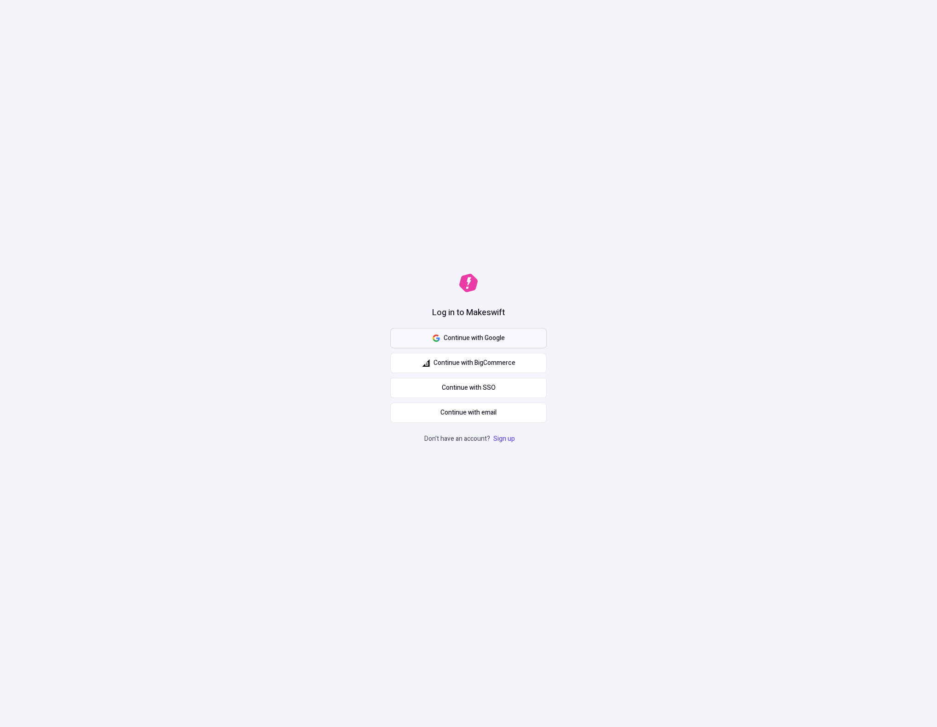
click at [501, 340] on span "Continue with Google" at bounding box center [474, 338] width 61 height 10
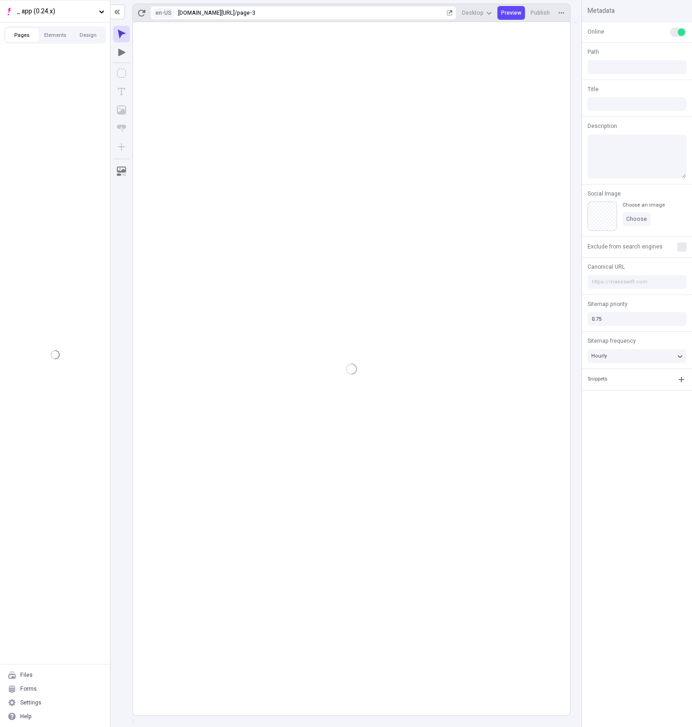
type input "/page-3"
click at [82, 40] on button "Design" at bounding box center [88, 35] width 33 height 14
click at [11, 28] on div "Pages Elements Design" at bounding box center [55, 33] width 110 height 21
click at [15, 34] on button "Pages" at bounding box center [22, 35] width 33 height 14
click at [73, 16] on span "_ app (0.24.x)" at bounding box center [56, 11] width 79 height 10
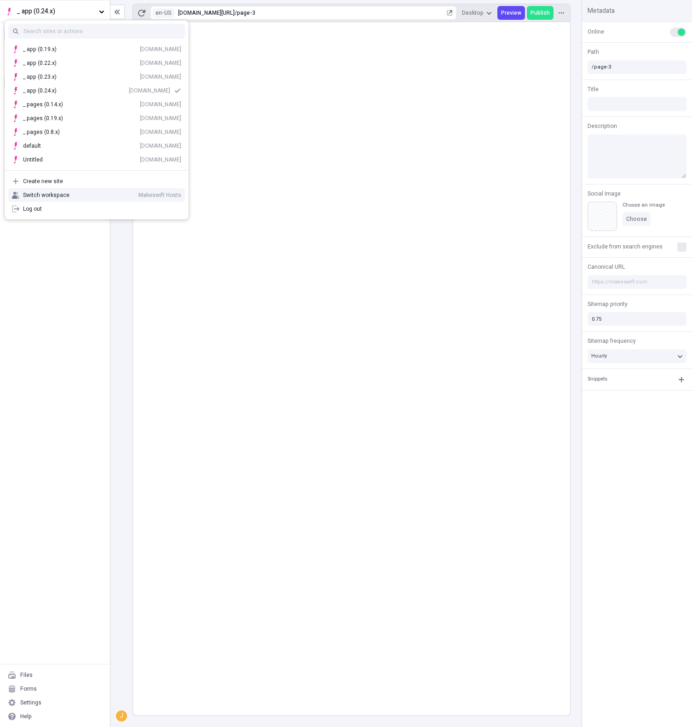
click at [69, 272] on div "Pages /page /page-3 /page-3-alpha /page-4-something-dope3 /page-5 /page-alpha" at bounding box center [55, 355] width 110 height 618
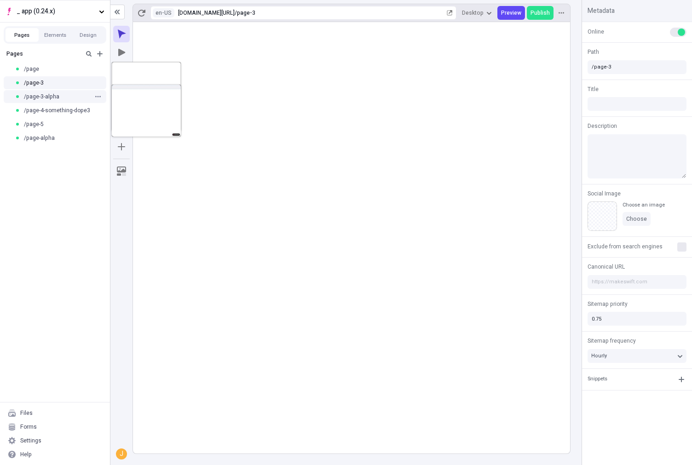
click at [69, 99] on div "/page-3-alpha" at bounding box center [52, 96] width 75 height 7
type input "/page-3-alpha"
click at [71, 110] on span "/page-4-something-dope3" at bounding box center [57, 110] width 66 height 7
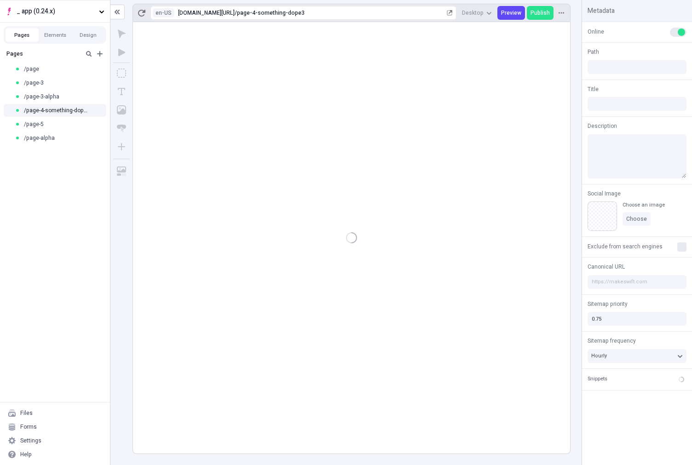
type input "/page-4-something-dope3"
click at [51, 121] on div "/page-5" at bounding box center [52, 124] width 75 height 7
type input "/page-5"
click at [49, 144] on div "/page-alpha" at bounding box center [55, 138] width 110 height 14
type input "/page-alpha"
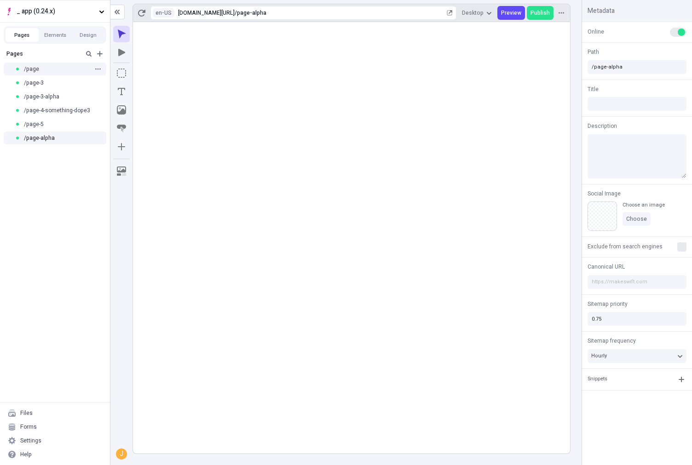
click at [38, 69] on span "/page" at bounding box center [31, 68] width 15 height 7
type input "/page"
click at [59, 80] on div "/page-3" at bounding box center [52, 82] width 75 height 7
click at [7, 67] on div at bounding box center [9, 69] width 6 height 6
click at [67, 333] on div "Pages /page /page-3 /page-3-alpha /page-4-something-dope3 /page-5 /page-alpha" at bounding box center [55, 224] width 110 height 357
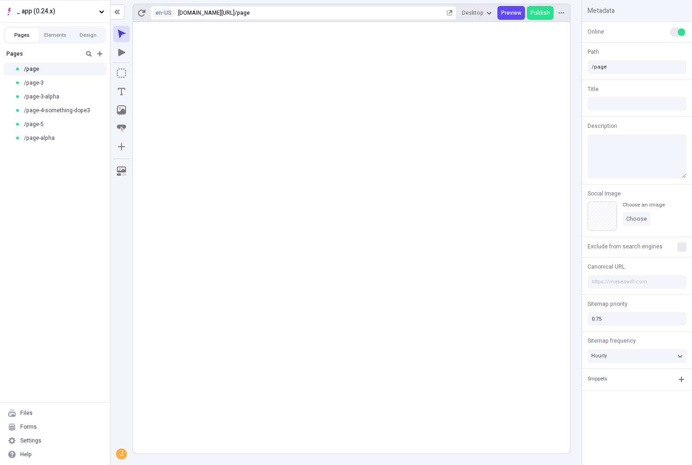
click at [89, 231] on div "Pages /page /page-3 /page-3-alpha /page-4-something-dope3 /page-5 /page-alpha" at bounding box center [55, 224] width 110 height 357
click at [122, 202] on div at bounding box center [121, 302] width 17 height 295
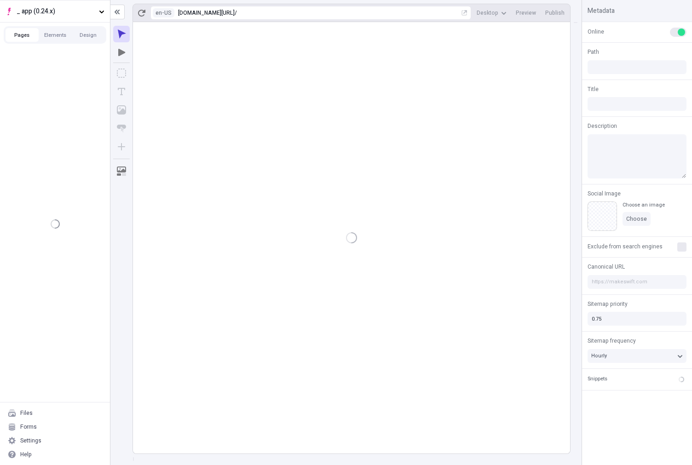
type input "/page"
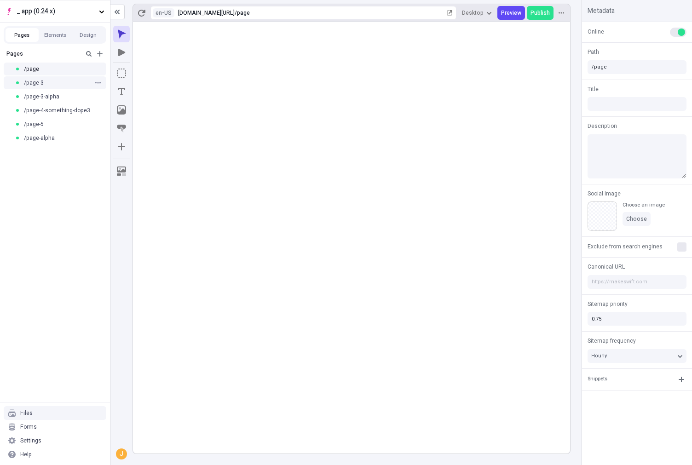
click at [51, 80] on div "/page-3" at bounding box center [52, 82] width 75 height 7
type input "/page-3"
click at [53, 90] on div "/page-3-alpha" at bounding box center [55, 97] width 110 height 14
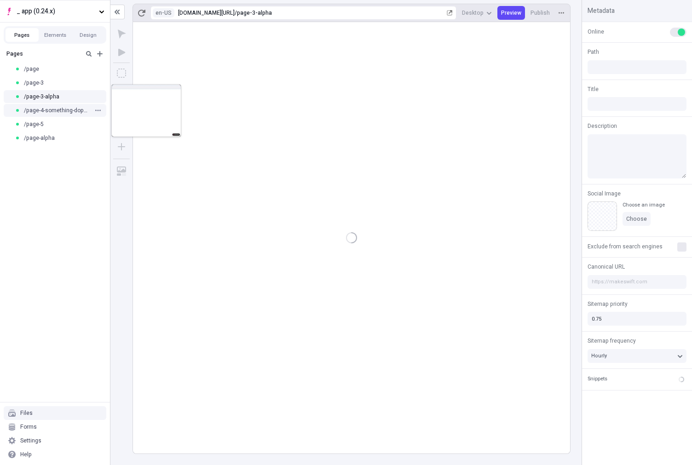
type input "/page-3-alpha"
click at [60, 112] on span "/page-4-something-dope3" at bounding box center [57, 110] width 66 height 7
type input "/page-4-something-dope3"
click at [47, 130] on div "/page-5" at bounding box center [55, 124] width 110 height 14
type input "/page-5"
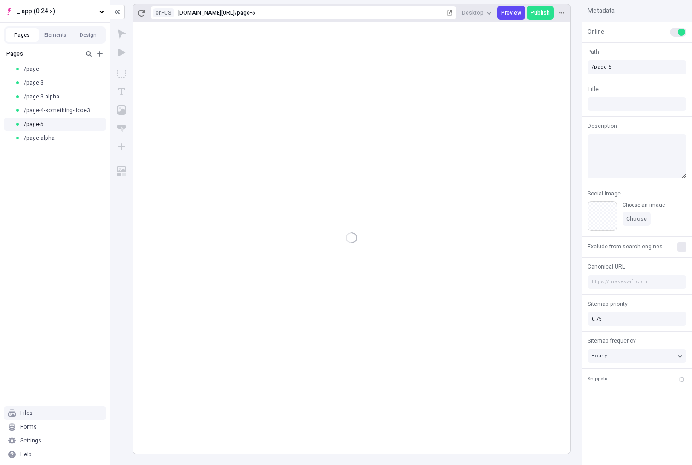
click at [50, 147] on div "Pages /page /page-3 /page-3-alpha /page-4-something-dope3 /page-5 /page-alpha" at bounding box center [55, 224] width 110 height 357
click at [51, 139] on span "/page-alpha" at bounding box center [39, 137] width 31 height 7
type input "/page-alpha"
click at [34, 63] on div "/page" at bounding box center [55, 69] width 110 height 14
click at [37, 86] on span "/page-3" at bounding box center [34, 82] width 20 height 7
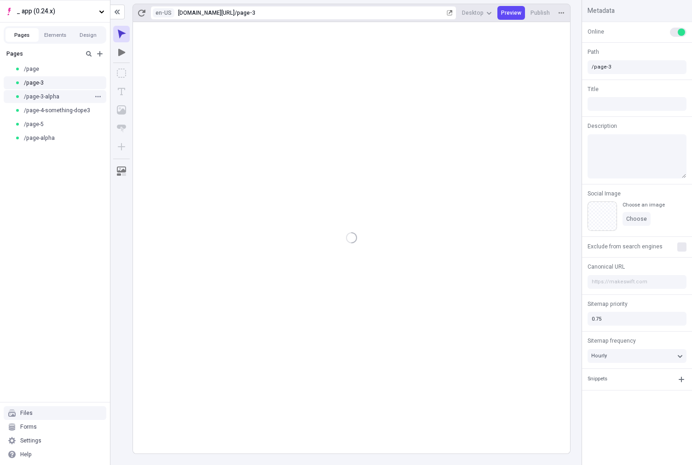
click at [47, 92] on div "/page-3-alpha" at bounding box center [55, 97] width 110 height 14
type input "/page-3-alpha"
click at [61, 70] on div "/page" at bounding box center [52, 68] width 75 height 7
type input "/page"
click at [58, 82] on div "/page-3" at bounding box center [52, 82] width 75 height 7
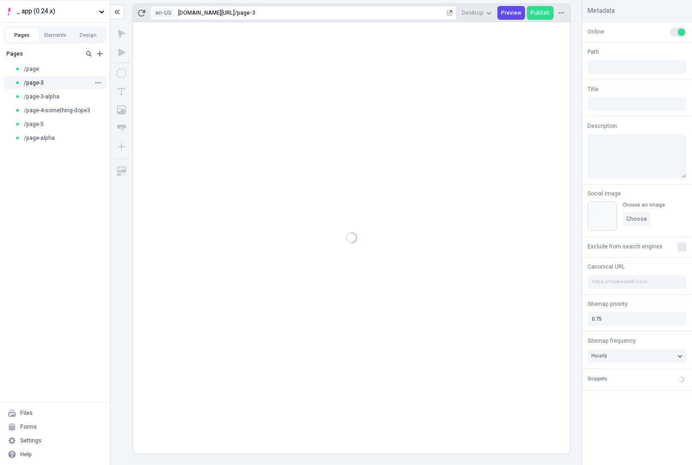
type input "/page-3"
click at [54, 97] on span "/page-3-alpha" at bounding box center [41, 96] width 35 height 7
click at [57, 118] on div "/page-5" at bounding box center [55, 124] width 110 height 14
type input "/page-5"
click at [56, 107] on span "/page-4-something-dope3" at bounding box center [57, 110] width 66 height 7
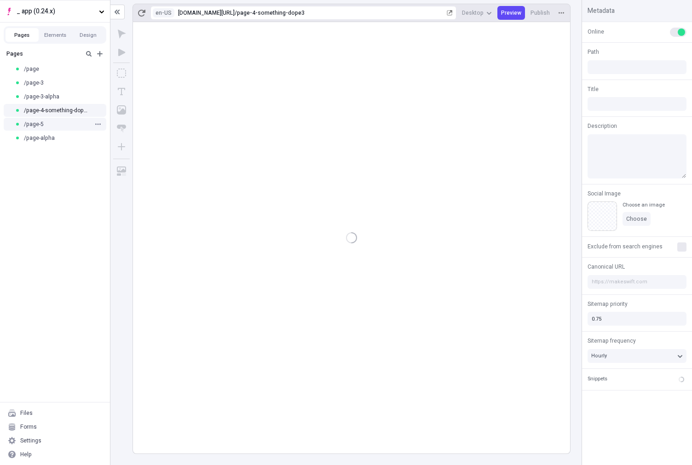
type input "/page-4-something-dope3"
click at [61, 138] on div "/page-alpha" at bounding box center [52, 137] width 75 height 7
click at [53, 114] on div "/page-4-something-dope3" at bounding box center [55, 111] width 110 height 14
click at [48, 123] on div "/page-5" at bounding box center [52, 124] width 75 height 7
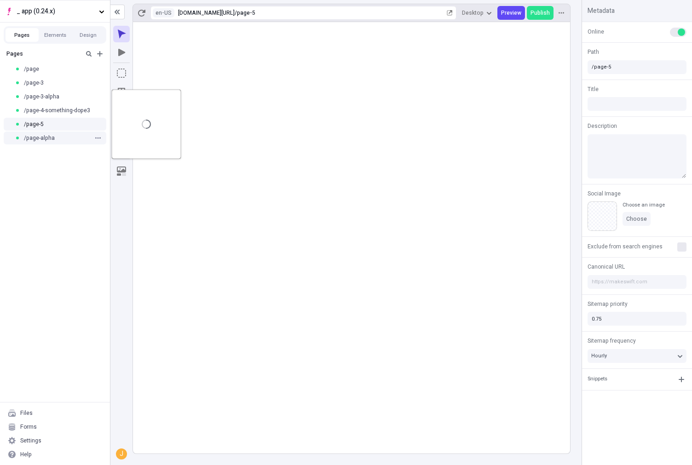
click at [52, 134] on span "/page-alpha" at bounding box center [39, 137] width 31 height 7
click at [55, 99] on span "/page-3-alpha" at bounding box center [41, 96] width 35 height 7
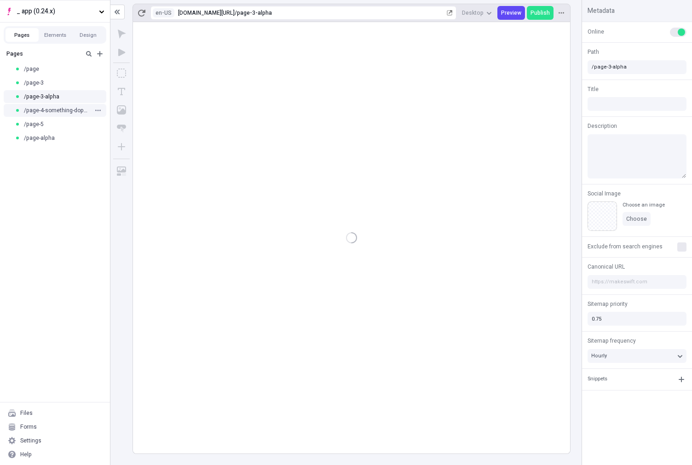
click at [57, 111] on span "/page-4-something-dope3" at bounding box center [57, 110] width 66 height 7
click at [56, 126] on div "/page-5" at bounding box center [52, 124] width 75 height 7
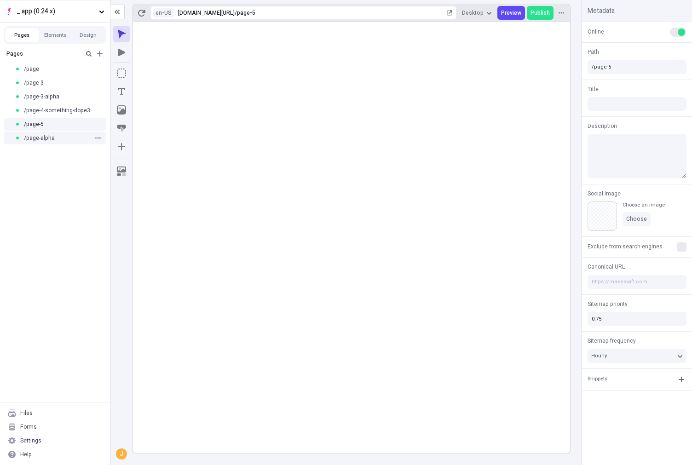
click at [58, 136] on div "/page-alpha" at bounding box center [52, 137] width 75 height 7
click at [55, 83] on div "/page-3" at bounding box center [52, 82] width 75 height 7
click at [52, 93] on span "/page-3-alpha" at bounding box center [41, 96] width 35 height 7
click at [41, 84] on span "/page-3" at bounding box center [34, 82] width 20 height 7
click at [40, 74] on div "/page" at bounding box center [55, 69] width 110 height 14
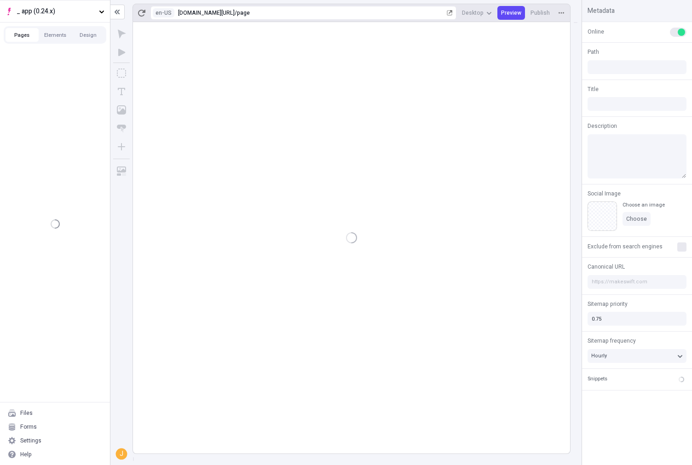
type input "/page"
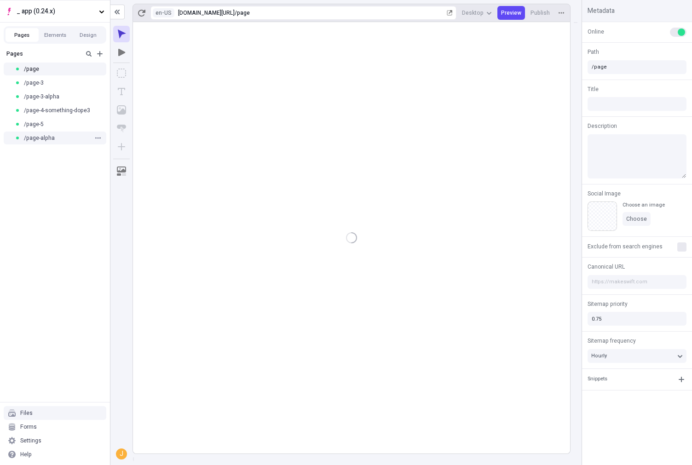
click at [41, 139] on span "/page-alpha" at bounding box center [39, 137] width 31 height 7
type input "/page-alpha"
click at [52, 129] on div "/page-5" at bounding box center [55, 124] width 110 height 14
type input "/page-5"
click at [54, 111] on span "/page-4-something-dope3" at bounding box center [57, 110] width 66 height 7
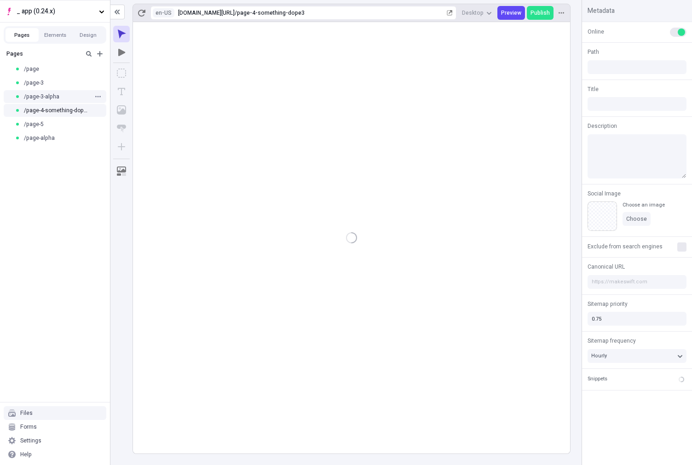
type input "/page-4-something-dope3"
click at [52, 91] on div "/page-3-alpha" at bounding box center [55, 97] width 110 height 14
type input "/page-3-alpha"
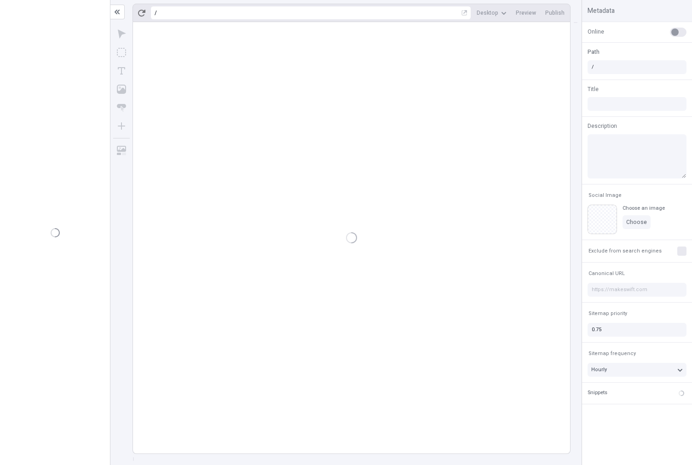
type input "/page-3-alpha"
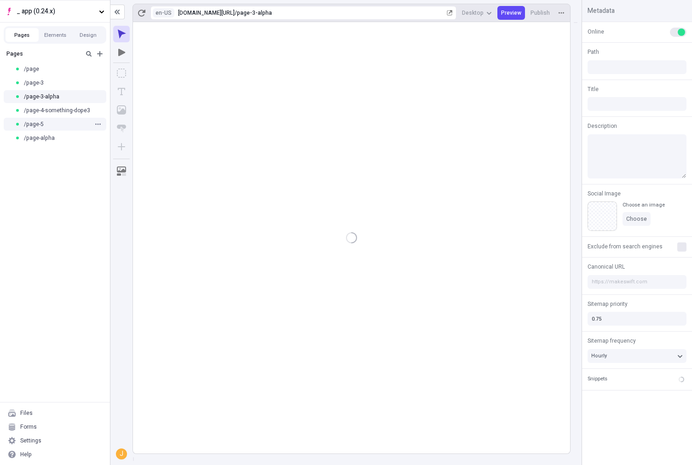
type input "/page-3-alpha"
click at [64, 70] on div "/page" at bounding box center [52, 68] width 75 height 7
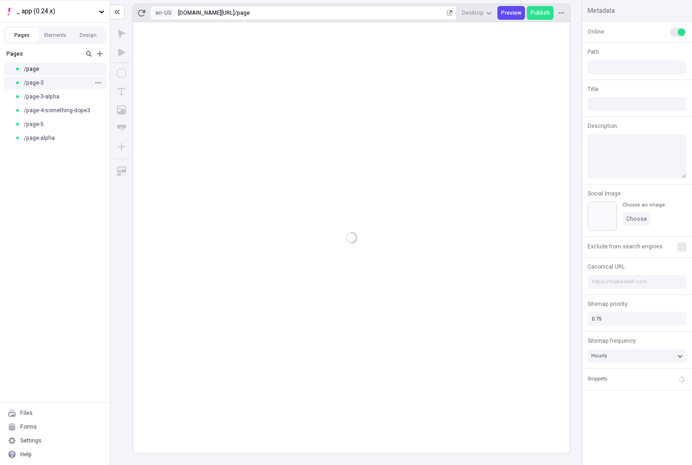
type input "/page"
click at [61, 83] on div "/page-3" at bounding box center [52, 82] width 75 height 7
type input "/page-3"
click at [60, 96] on div "/page-3-alpha" at bounding box center [52, 96] width 75 height 7
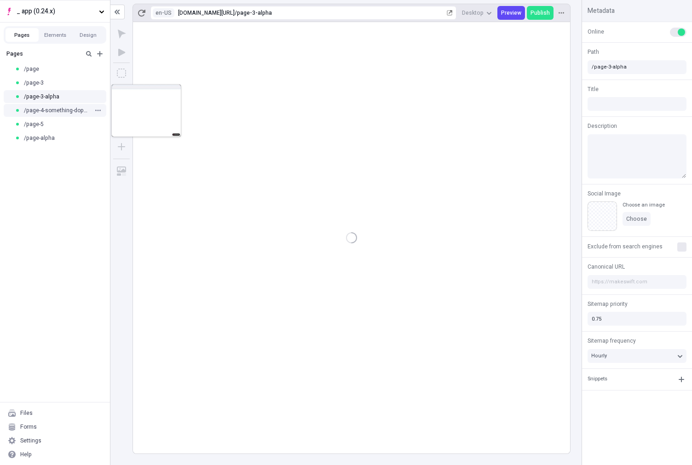
click at [55, 113] on span "/page-4-something-dope3" at bounding box center [57, 110] width 66 height 7
type input "/page-4-something-dope3"
click at [62, 126] on div "/page-5" at bounding box center [52, 124] width 75 height 7
type input "/page-5"
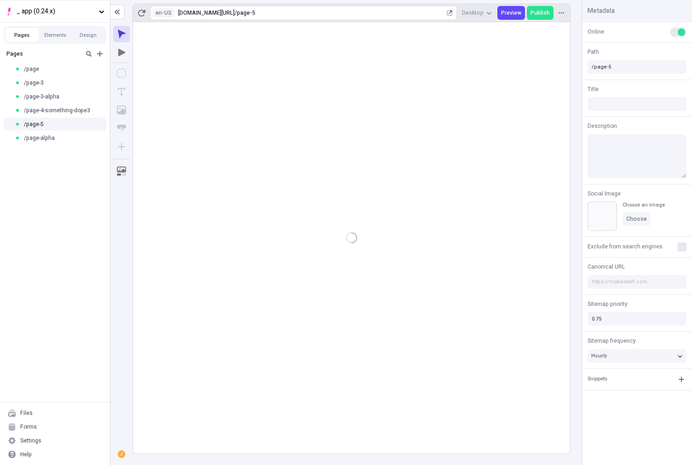
click at [66, 145] on ul "/page /page-3 /page-3-alpha /page-4-something-dope3 /page-5 /page-alpha" at bounding box center [55, 104] width 110 height 85
click at [69, 135] on div "/page-alpha" at bounding box center [52, 137] width 75 height 7
type input "/page-alpha"
click at [41, 69] on div "/page" at bounding box center [52, 68] width 75 height 7
click at [53, 83] on div "/page-3" at bounding box center [52, 82] width 75 height 7
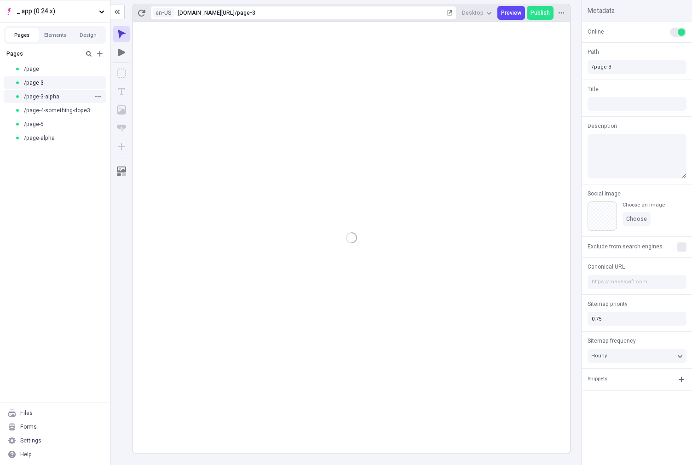
click at [51, 94] on span "/page-3-alpha" at bounding box center [41, 96] width 35 height 7
click at [65, 115] on div "/page-4-something-dope3" at bounding box center [55, 111] width 110 height 14
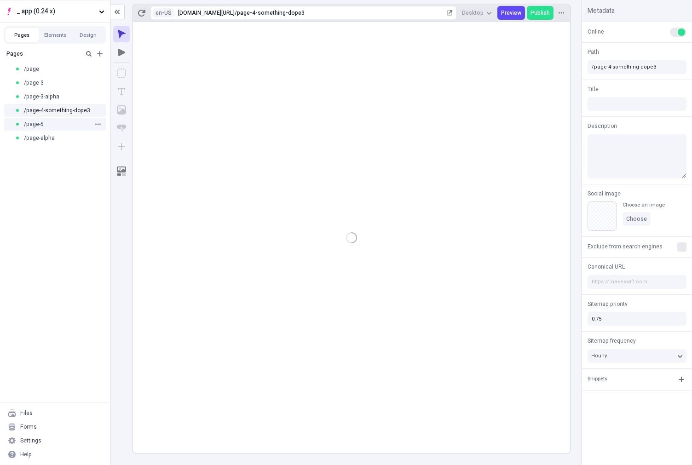
click at [66, 124] on div "/page-5" at bounding box center [52, 124] width 75 height 7
click at [63, 69] on div "/page" at bounding box center [52, 68] width 75 height 7
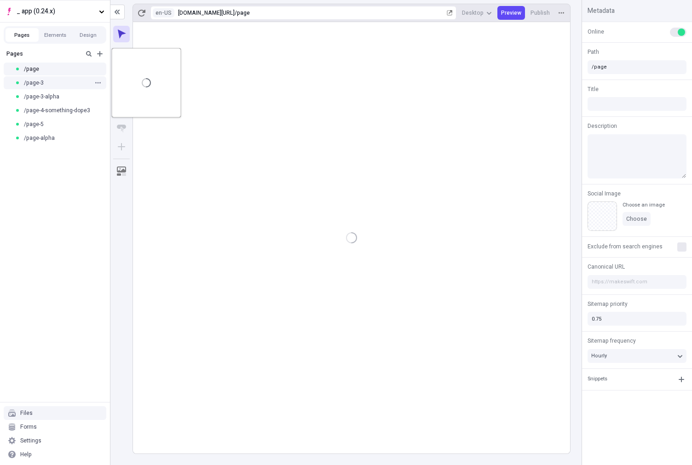
click at [60, 76] on div "/page-3" at bounding box center [55, 83] width 110 height 14
click at [61, 91] on div "/page-3-alpha" at bounding box center [55, 97] width 110 height 14
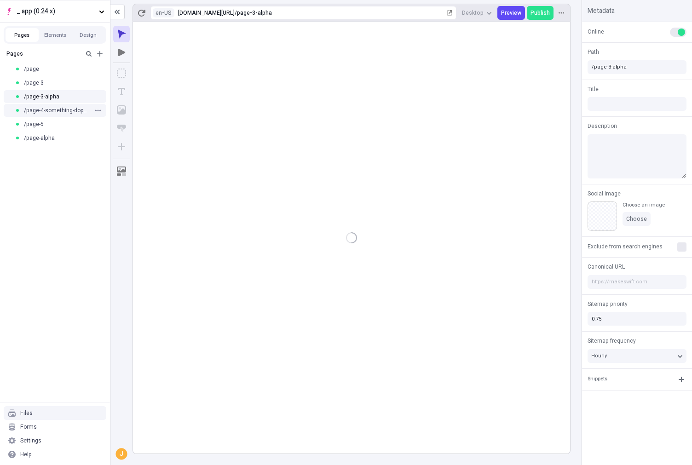
click at [69, 111] on span "/page-4-something-dope3" at bounding box center [57, 110] width 66 height 7
click at [61, 126] on div "/page-5" at bounding box center [52, 124] width 75 height 7
click at [54, 140] on div "/page-alpha" at bounding box center [52, 137] width 75 height 7
click at [74, 123] on div "/page-5" at bounding box center [52, 124] width 75 height 7
click at [63, 107] on span "/page-4-something-dope3" at bounding box center [57, 110] width 66 height 7
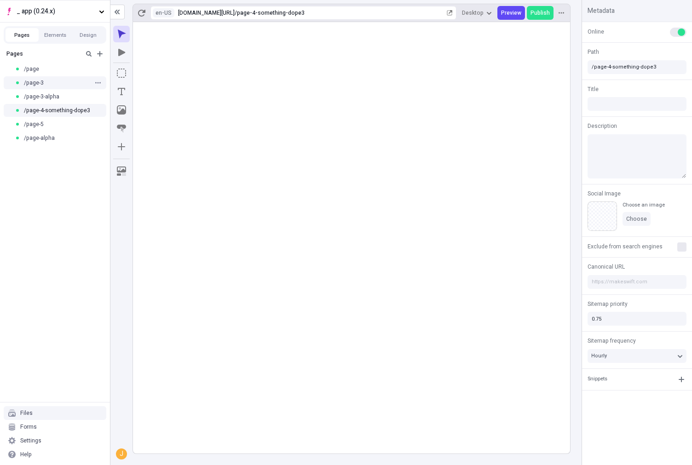
click at [64, 88] on div "/page-3" at bounding box center [55, 83] width 110 height 14
click at [69, 98] on div "/page-3-alpha" at bounding box center [52, 96] width 75 height 7
click at [215, 178] on rect at bounding box center [351, 238] width 437 height 432
click at [80, 81] on div "/page-3" at bounding box center [52, 82] width 75 height 7
click at [69, 109] on span "/page-4-something-dope3" at bounding box center [57, 110] width 66 height 7
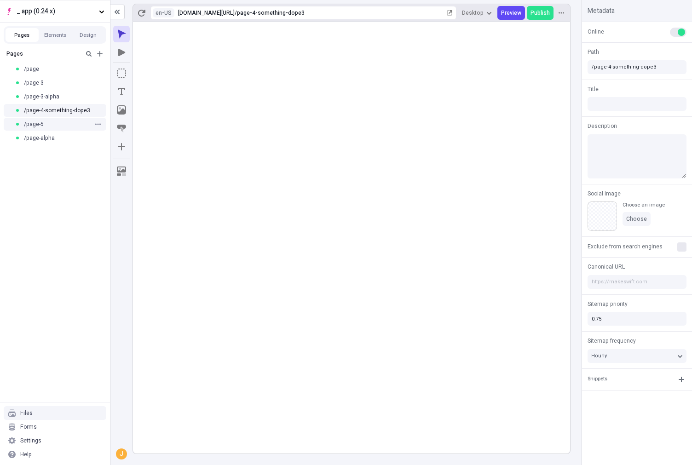
click at [55, 127] on div "/page-5" at bounding box center [52, 124] width 75 height 7
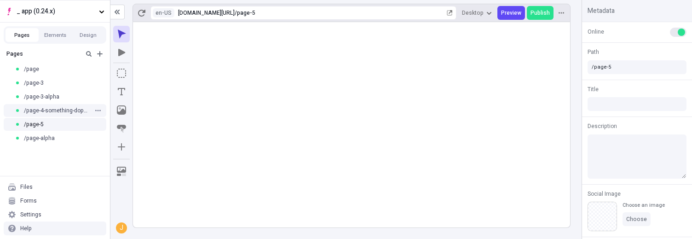
click at [52, 107] on span "/page-4-something-dope3" at bounding box center [57, 110] width 66 height 7
click at [62, 121] on div "/page-5" at bounding box center [52, 124] width 75 height 7
click at [59, 110] on span "/page-4-something-dope3" at bounding box center [57, 110] width 66 height 7
click at [79, 126] on div "/page-5" at bounding box center [52, 124] width 75 height 7
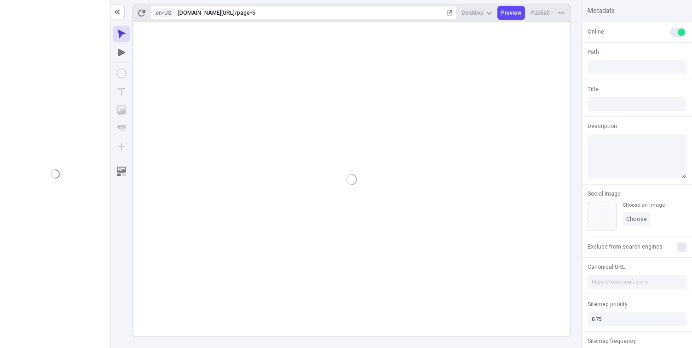
type input "/page-5"
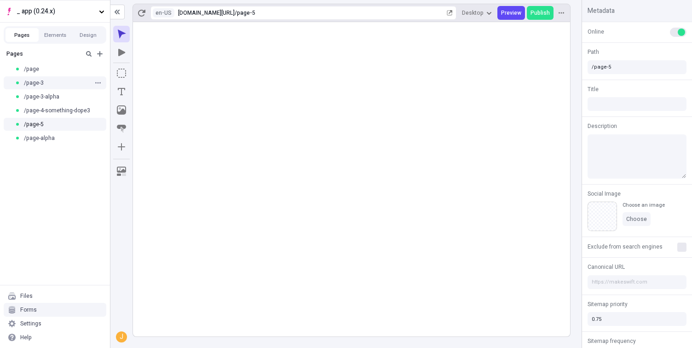
click at [30, 85] on span "/page-3" at bounding box center [34, 82] width 20 height 7
type input "/page-3"
click at [39, 73] on div "/page" at bounding box center [55, 69] width 110 height 14
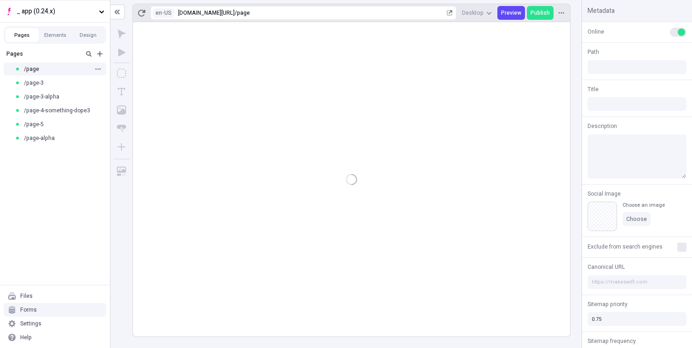
type input "/page"
click at [41, 84] on span "/page-3" at bounding box center [34, 82] width 20 height 7
click at [46, 99] on span "/page-3-alpha" at bounding box center [41, 96] width 35 height 7
type input "/page-3-alpha"
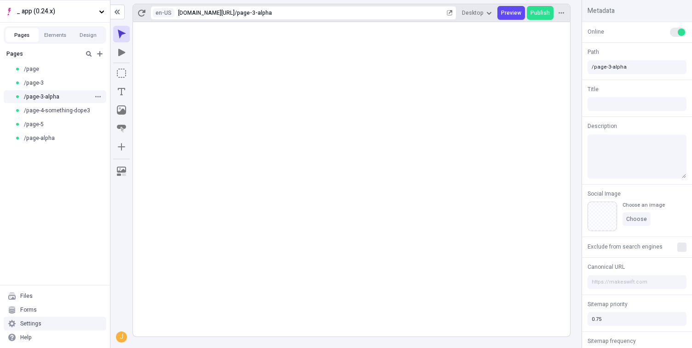
click at [60, 101] on div "/page-3-alpha" at bounding box center [55, 97] width 110 height 14
click at [58, 106] on div "/page-4-something-dope3" at bounding box center [55, 111] width 110 height 14
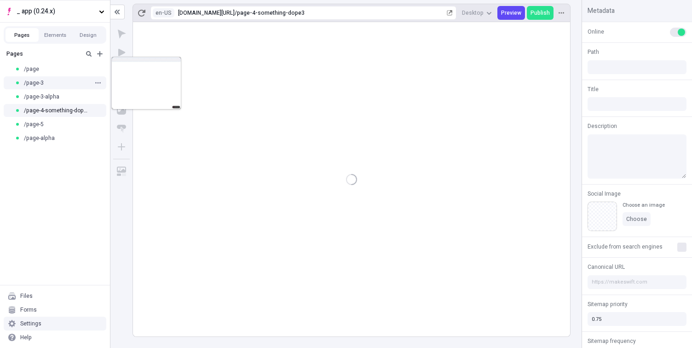
type input "/page-4-something-dope3"
click at [63, 80] on div "/page-3" at bounding box center [52, 82] width 75 height 7
click at [65, 69] on div "/page" at bounding box center [52, 68] width 75 height 7
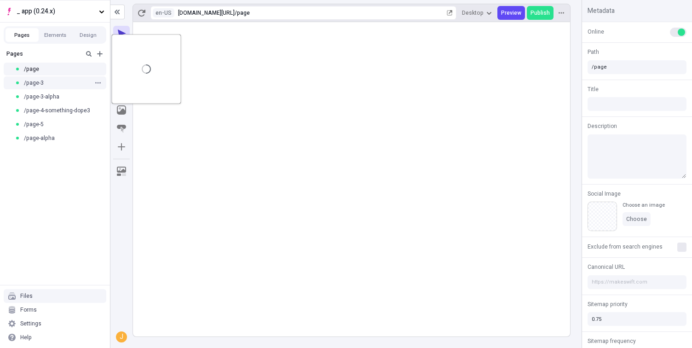
click at [63, 81] on div "/page-3" at bounding box center [52, 82] width 75 height 7
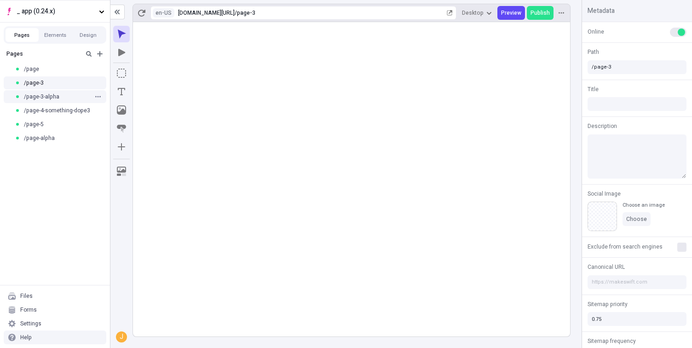
click at [43, 97] on span "/page-3-alpha" at bounding box center [41, 96] width 35 height 7
click at [48, 113] on span "/page-4-something-dope3" at bounding box center [57, 110] width 66 height 7
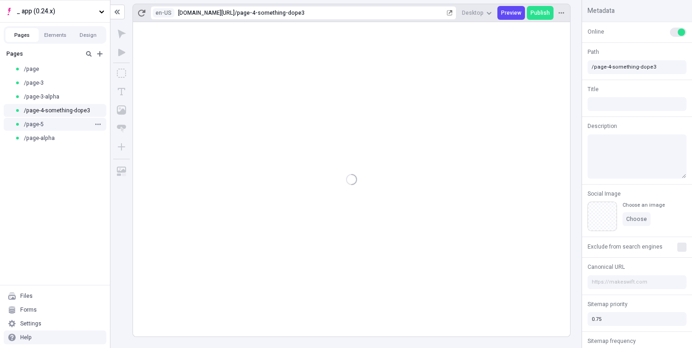
click at [47, 128] on div "/page-5" at bounding box center [55, 124] width 110 height 14
click at [54, 138] on div "/page-alpha" at bounding box center [52, 137] width 75 height 7
type input "/page-alpha"
click at [52, 111] on span "/page-4-something-dope3" at bounding box center [57, 110] width 66 height 7
click at [46, 128] on div "/page-5" at bounding box center [55, 124] width 110 height 14
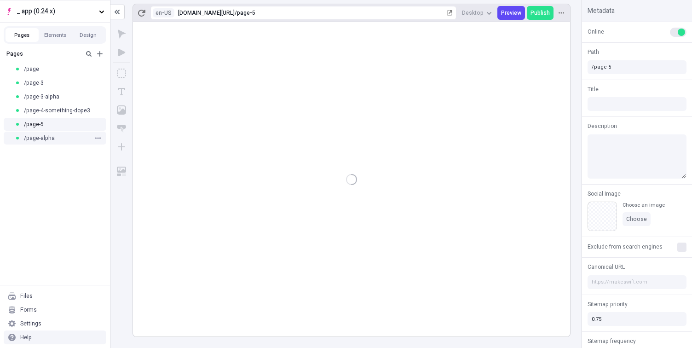
click at [51, 138] on span "/page-alpha" at bounding box center [39, 137] width 31 height 7
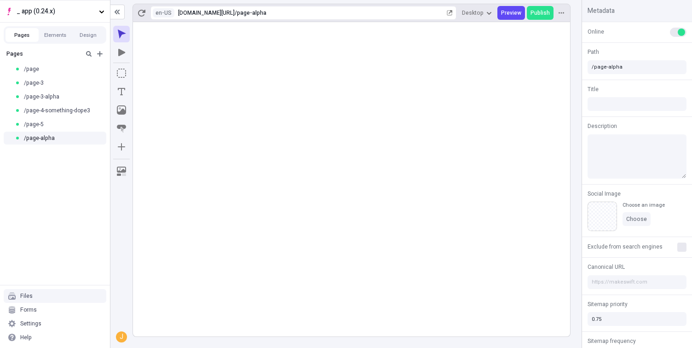
click at [75, 260] on div "Pages /page /page-3 /page-3-alpha /page-4-something-dope3 /page-5 /page-alpha" at bounding box center [55, 165] width 110 height 239
click at [56, 104] on div "/page-4-something-dope3" at bounding box center [55, 111] width 110 height 14
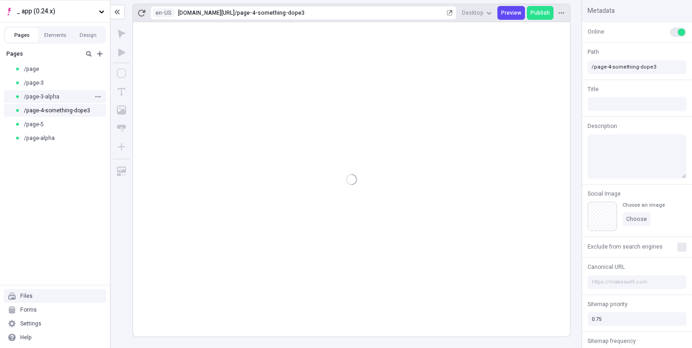
click at [57, 99] on span "/page-3-alpha" at bounding box center [41, 96] width 35 height 7
click at [48, 128] on div "/page-5" at bounding box center [55, 124] width 110 height 14
click at [54, 114] on span "/page-4-something-dope3" at bounding box center [57, 110] width 66 height 7
click at [52, 96] on span "/page-3-alpha" at bounding box center [41, 96] width 35 height 7
click at [51, 81] on div "/page-3" at bounding box center [52, 82] width 75 height 7
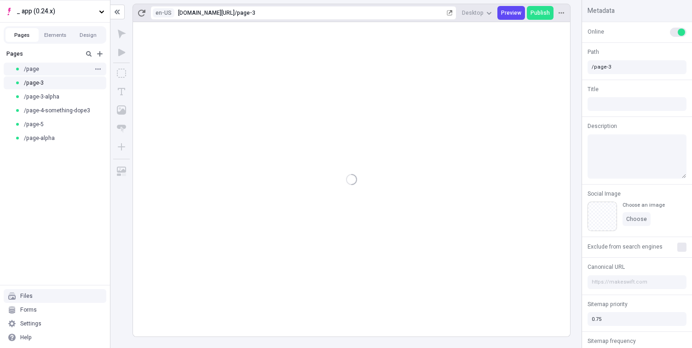
click at [56, 67] on div "/page" at bounding box center [52, 68] width 75 height 7
click at [65, 133] on div "/page-alpha" at bounding box center [55, 138] width 110 height 14
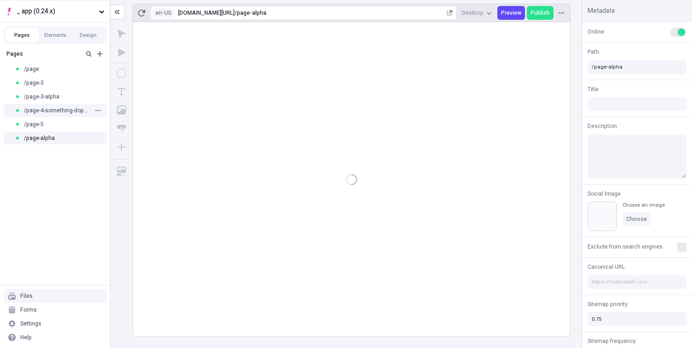
click at [60, 112] on span "/page-4-something-dope3" at bounding box center [57, 110] width 66 height 7
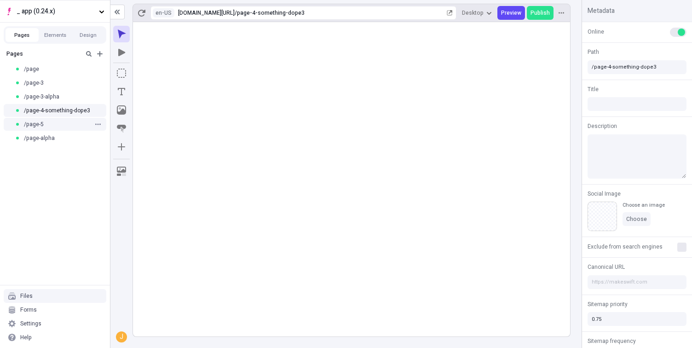
click at [49, 127] on div "/page-5" at bounding box center [52, 124] width 75 height 7
click at [46, 135] on span "/page-alpha" at bounding box center [39, 137] width 31 height 7
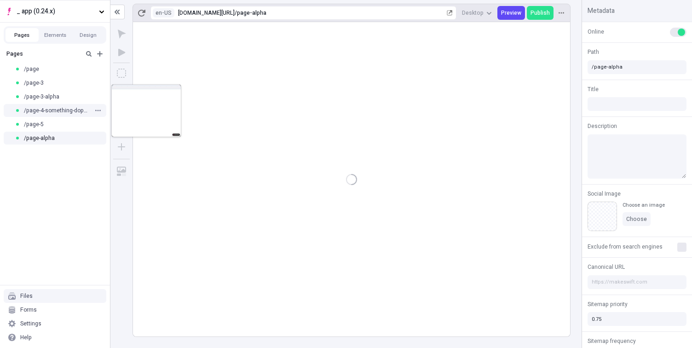
click at [51, 107] on span "/page-4-something-dope3" at bounding box center [57, 110] width 66 height 7
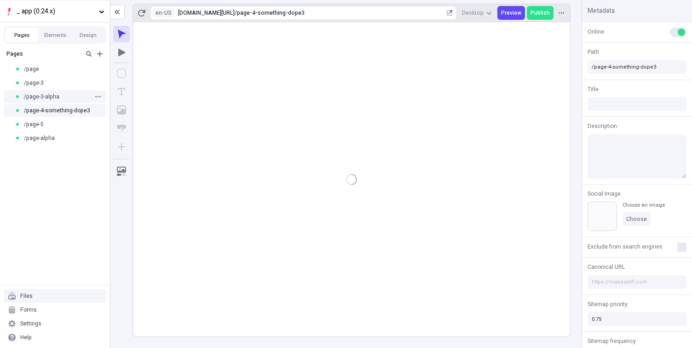
click at [49, 98] on span "/page-3-alpha" at bounding box center [41, 96] width 35 height 7
click at [47, 90] on div "/page-3-alpha" at bounding box center [55, 97] width 110 height 14
click at [45, 85] on div "/page-3" at bounding box center [52, 82] width 75 height 7
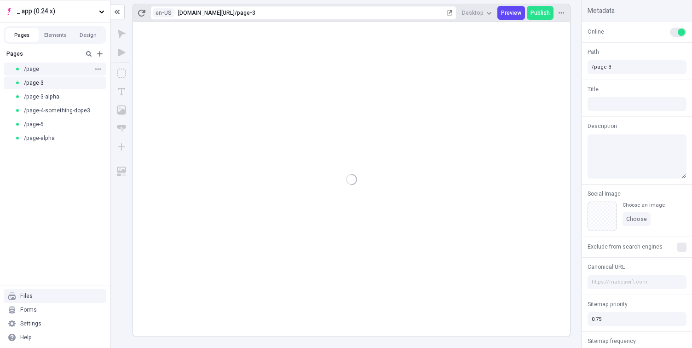
click at [49, 74] on div "/page" at bounding box center [55, 69] width 110 height 14
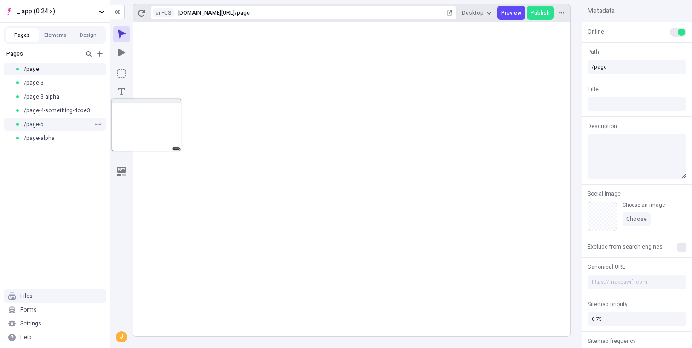
click at [51, 127] on div "/page-5" at bounding box center [52, 124] width 75 height 7
click at [60, 110] on span "/page-4-something-dope3" at bounding box center [57, 110] width 66 height 7
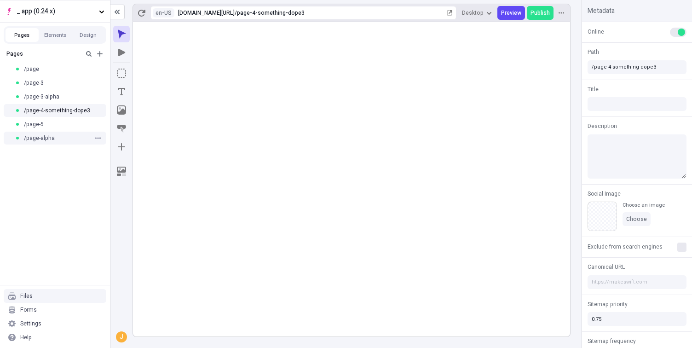
click at [47, 138] on span "/page-alpha" at bounding box center [39, 137] width 31 height 7
click at [47, 123] on div "/page-5" at bounding box center [52, 124] width 75 height 7
click at [48, 143] on div "/page-alpha" at bounding box center [55, 138] width 110 height 14
click at [53, 111] on span "/page-4-something-dope3" at bounding box center [57, 110] width 66 height 7
click at [55, 98] on span "/page-3-alpha" at bounding box center [41, 96] width 35 height 7
